Goal: Information Seeking & Learning: Learn about a topic

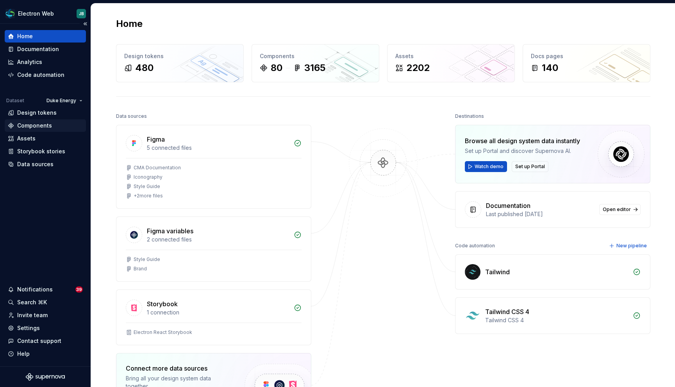
click at [38, 130] on div "Components" at bounding box center [45, 125] width 81 height 12
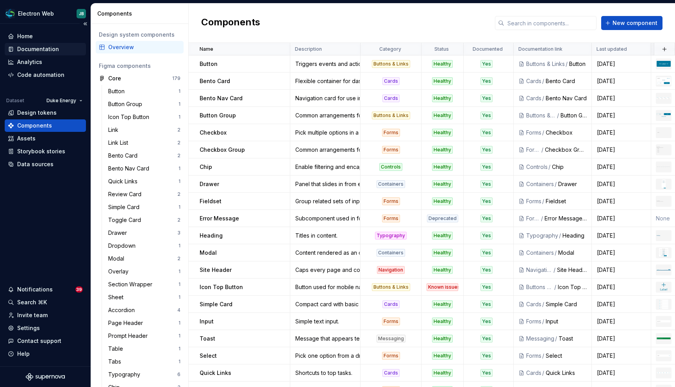
click at [46, 50] on div "Documentation" at bounding box center [38, 49] width 42 height 8
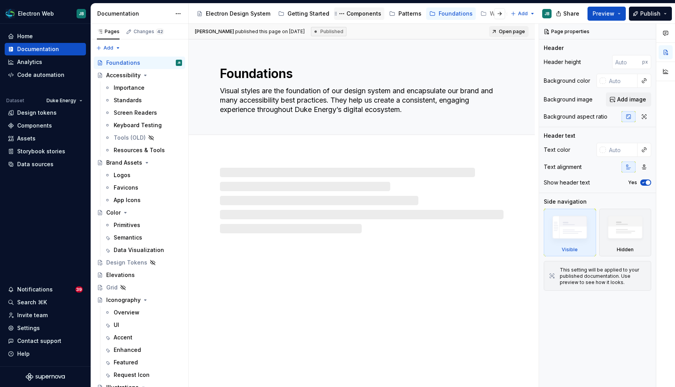
click at [359, 12] on div "Components" at bounding box center [363, 14] width 35 height 8
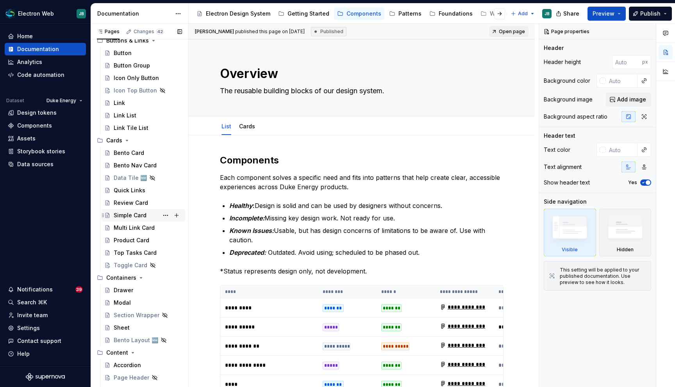
scroll to position [85, 0]
click at [449, 14] on div "Foundations" at bounding box center [455, 14] width 34 height 8
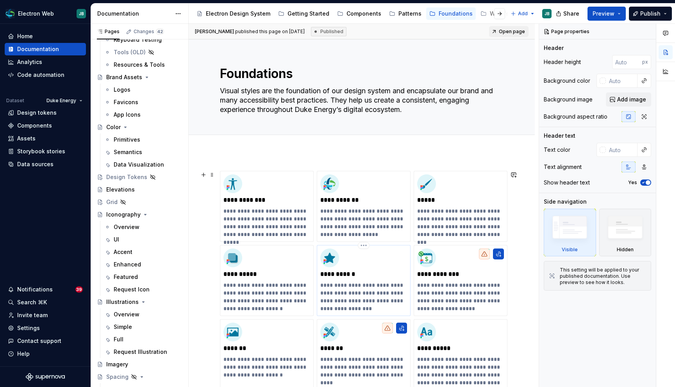
click at [343, 276] on p "**********" at bounding box center [363, 275] width 87 height 8
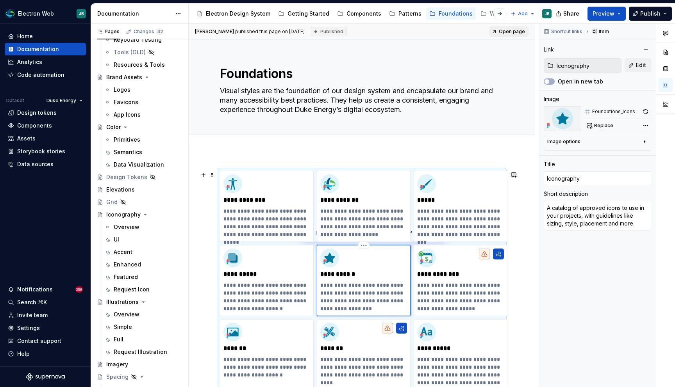
click at [329, 260] on img at bounding box center [329, 258] width 19 height 19
type textarea "*"
